Goal: Information Seeking & Learning: Compare options

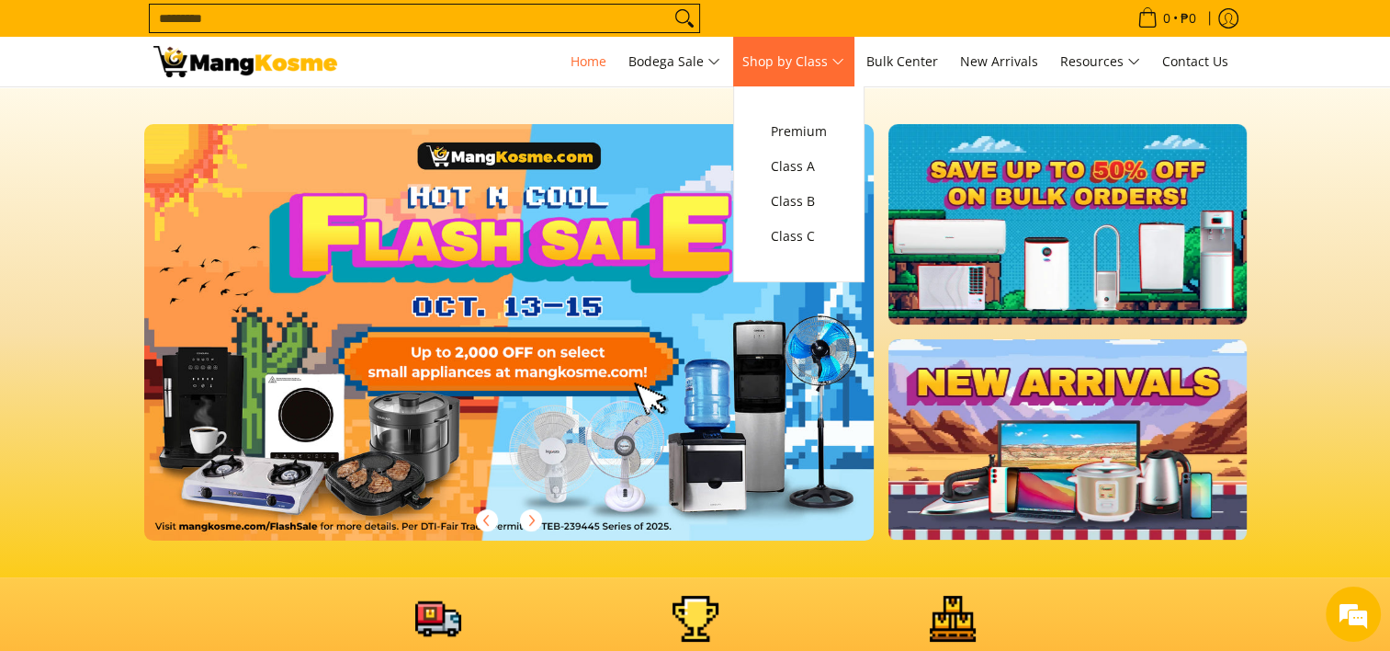
click at [804, 74] on link "Shop by Class" at bounding box center [793, 62] width 120 height 50
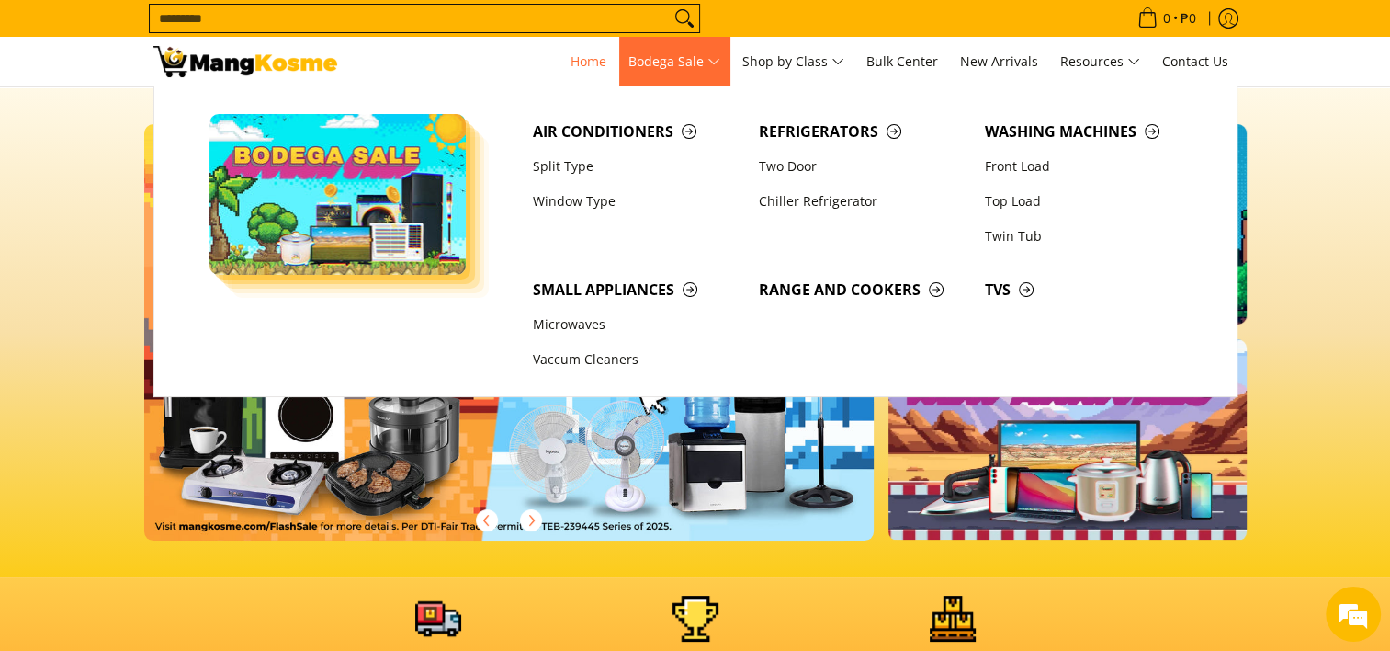
click at [718, 70] on span "Bodega Sale" at bounding box center [674, 62] width 92 height 23
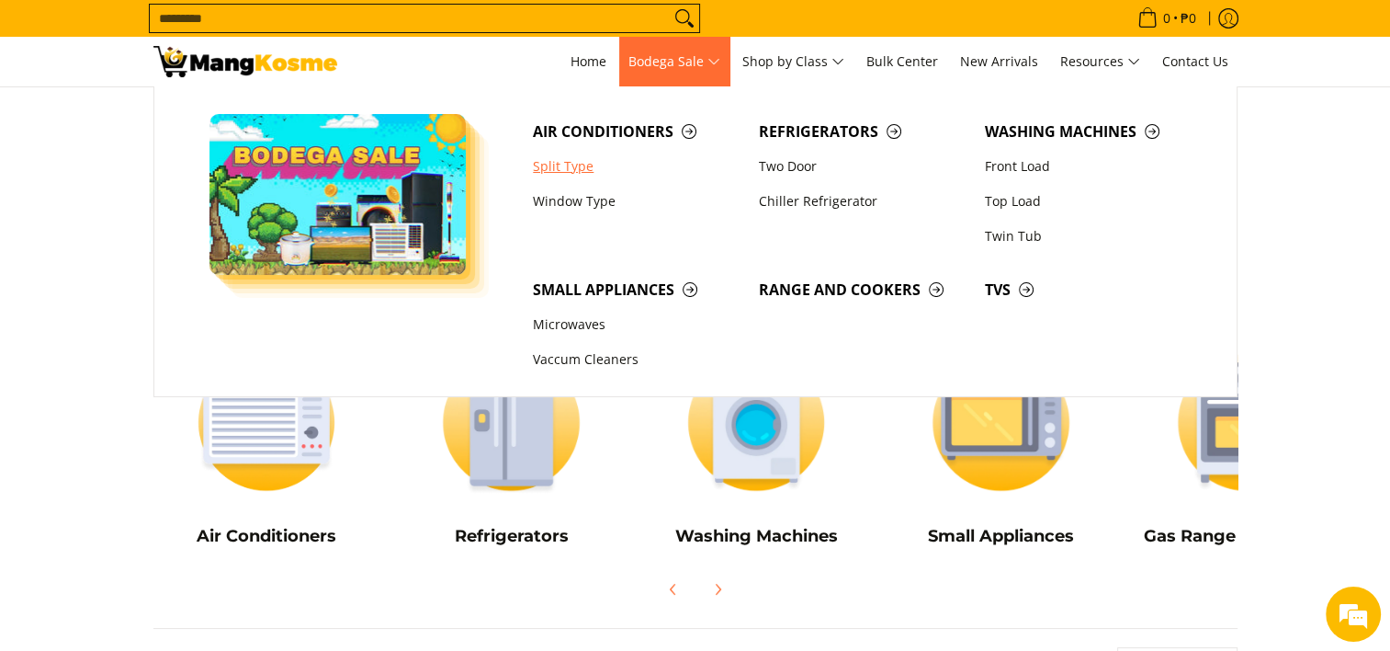
click at [580, 171] on link "Split Type" at bounding box center [637, 166] width 226 height 35
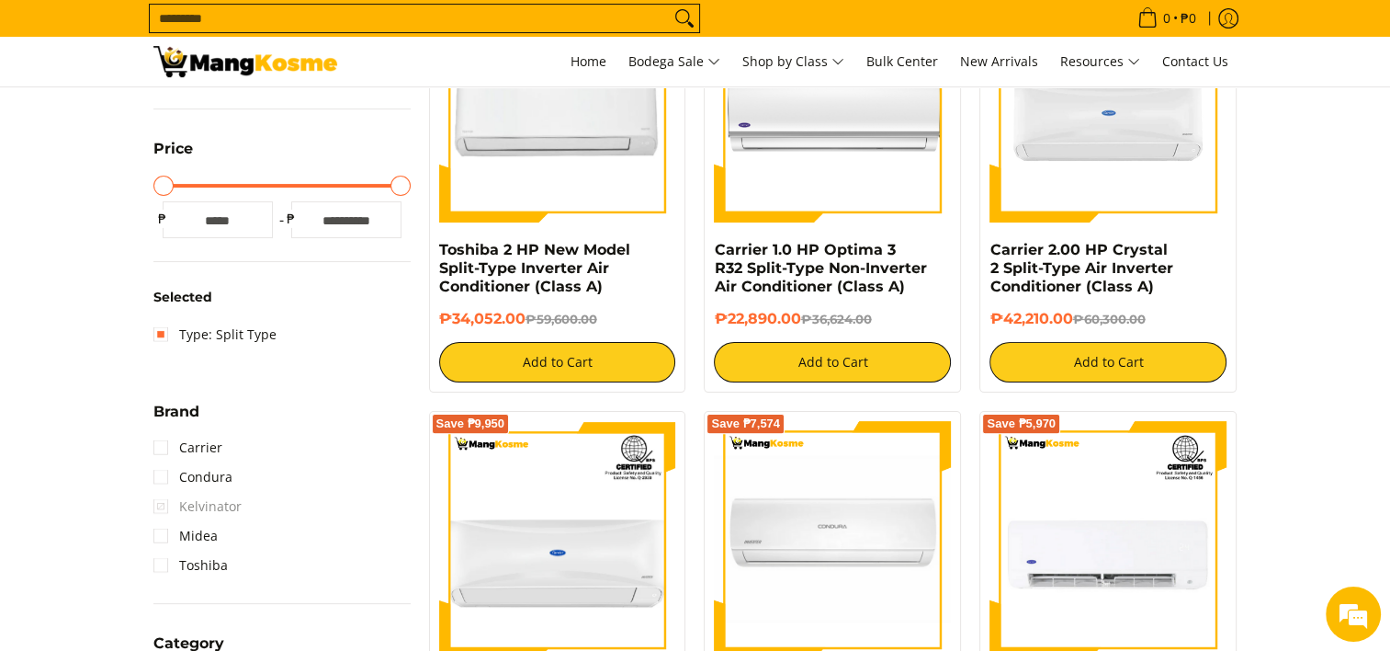
scroll to position [551, 0]
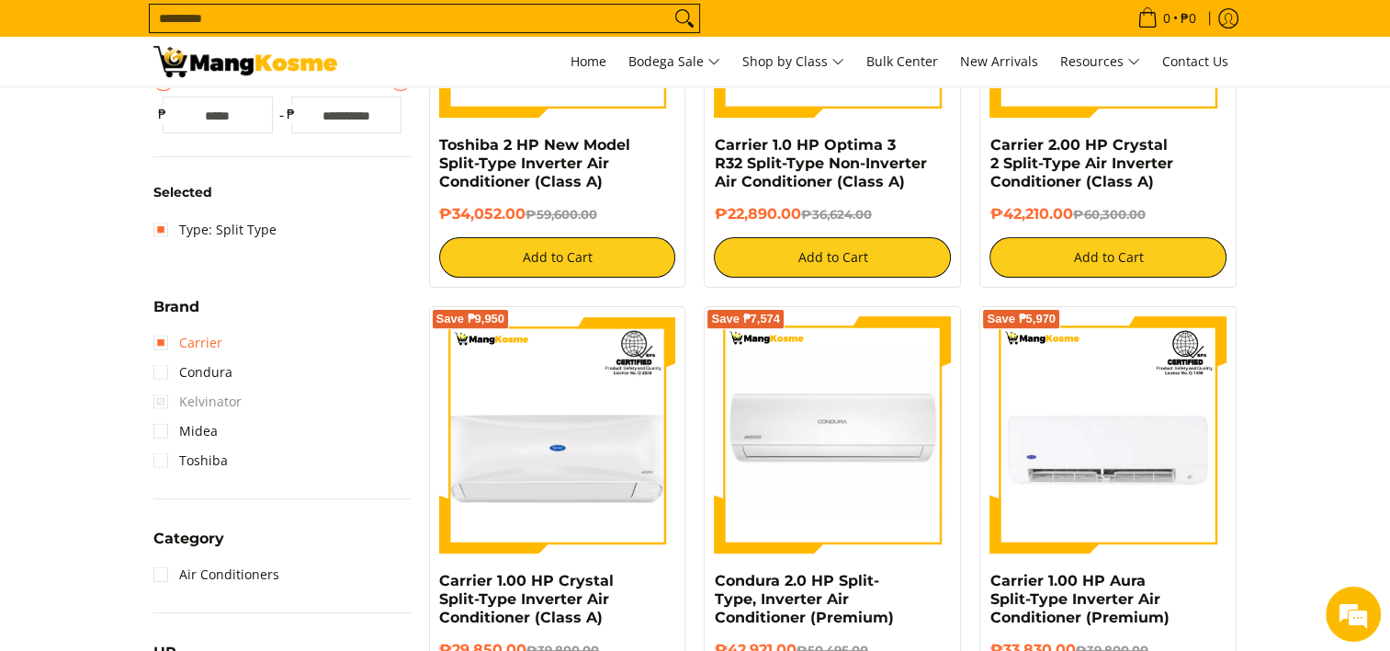
click at [182, 353] on link "Carrier" at bounding box center [187, 342] width 69 height 29
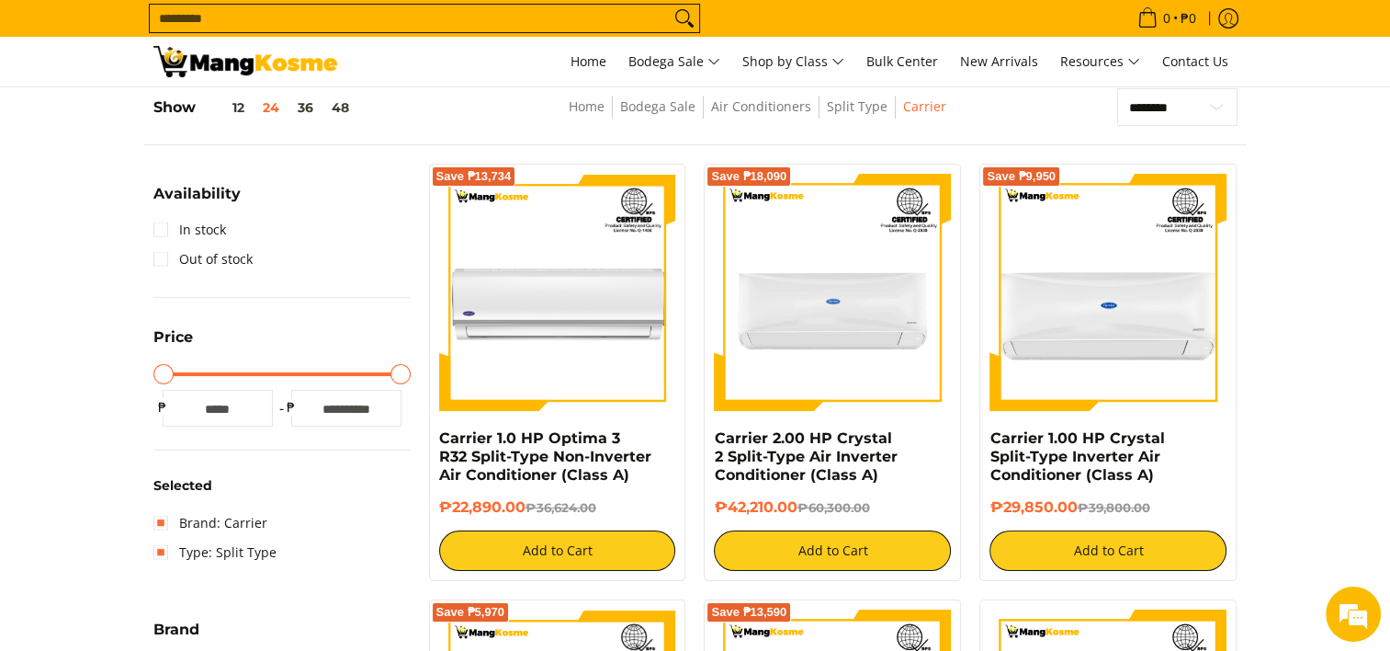
scroll to position [534, 0]
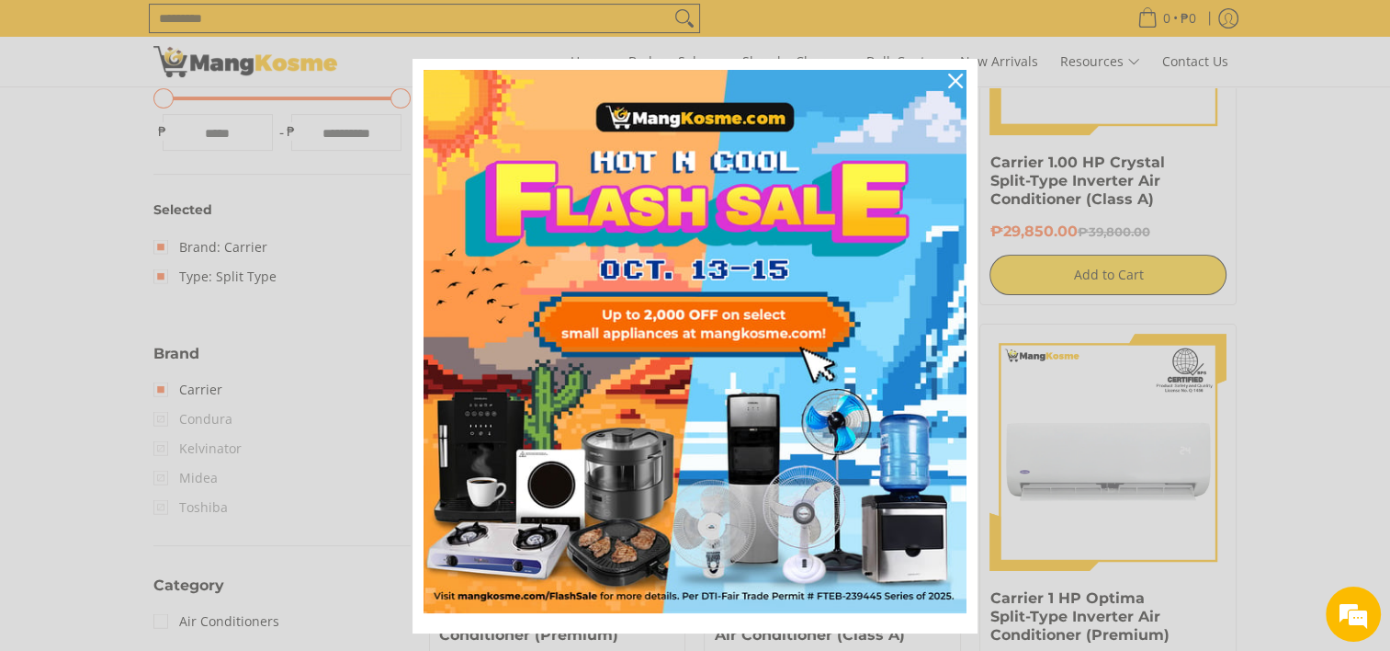
click at [187, 389] on div "Marketing offer form" at bounding box center [695, 325] width 1390 height 651
click at [165, 388] on div "Marketing offer form" at bounding box center [695, 325] width 1390 height 651
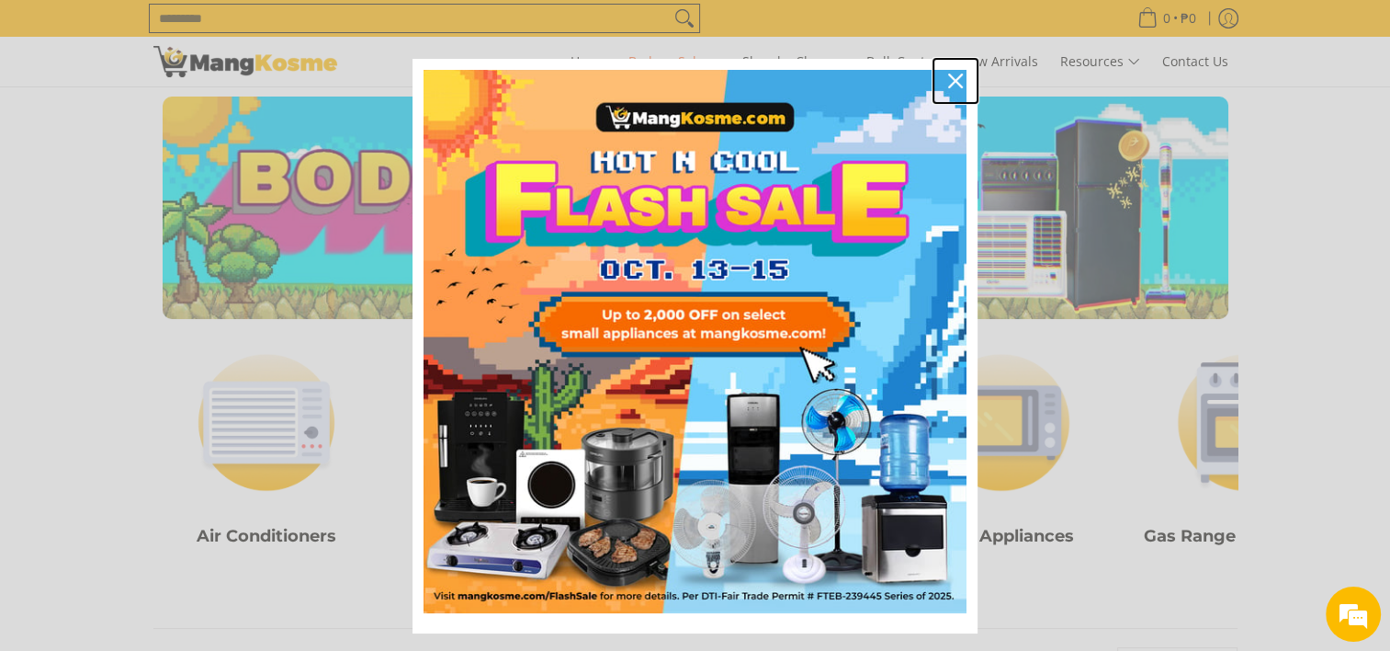
click at [951, 80] on icon "close icon" at bounding box center [955, 81] width 15 height 15
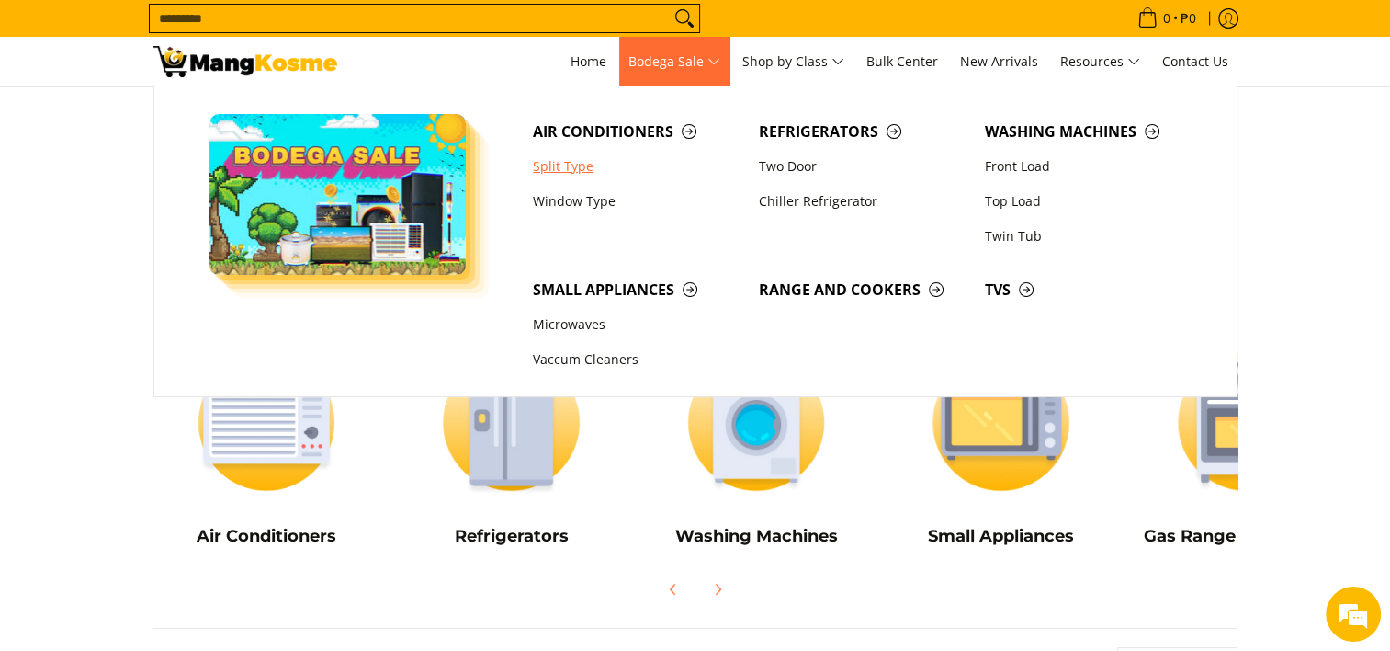
click at [562, 162] on link "Split Type" at bounding box center [637, 166] width 226 height 35
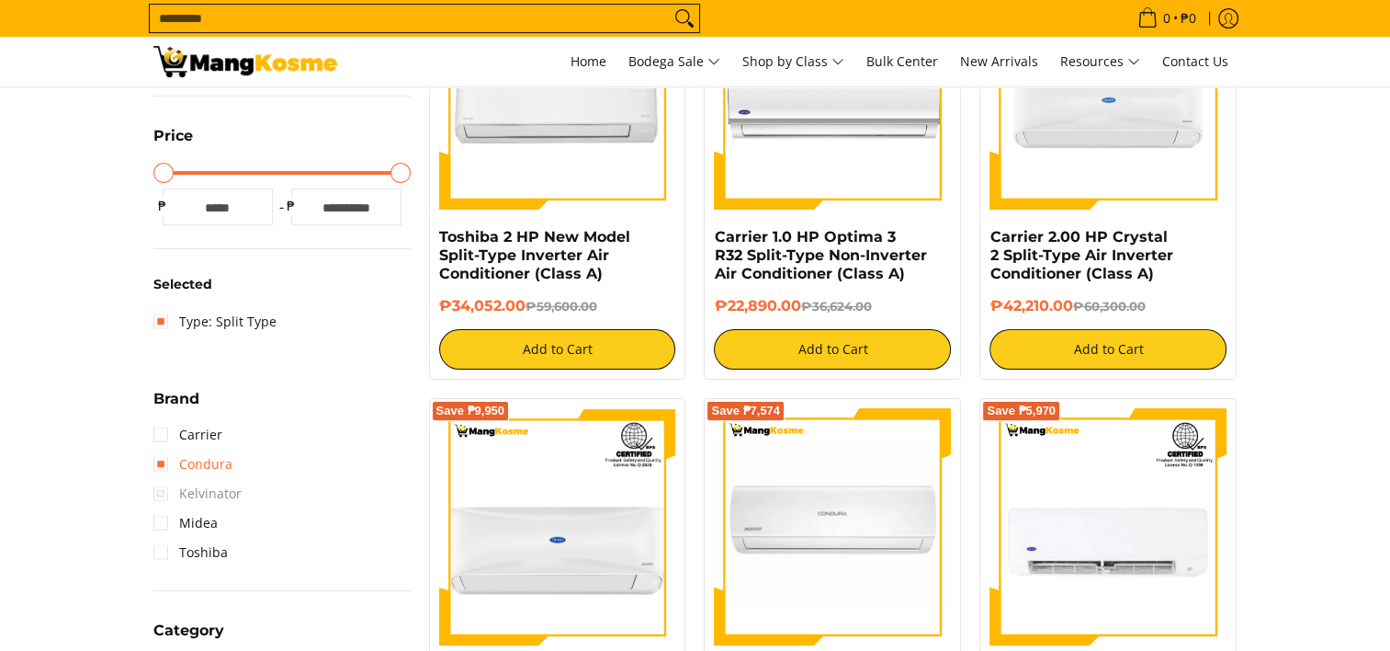
click at [176, 458] on link "Condura" at bounding box center [192, 463] width 79 height 29
